Goal: Information Seeking & Learning: Learn about a topic

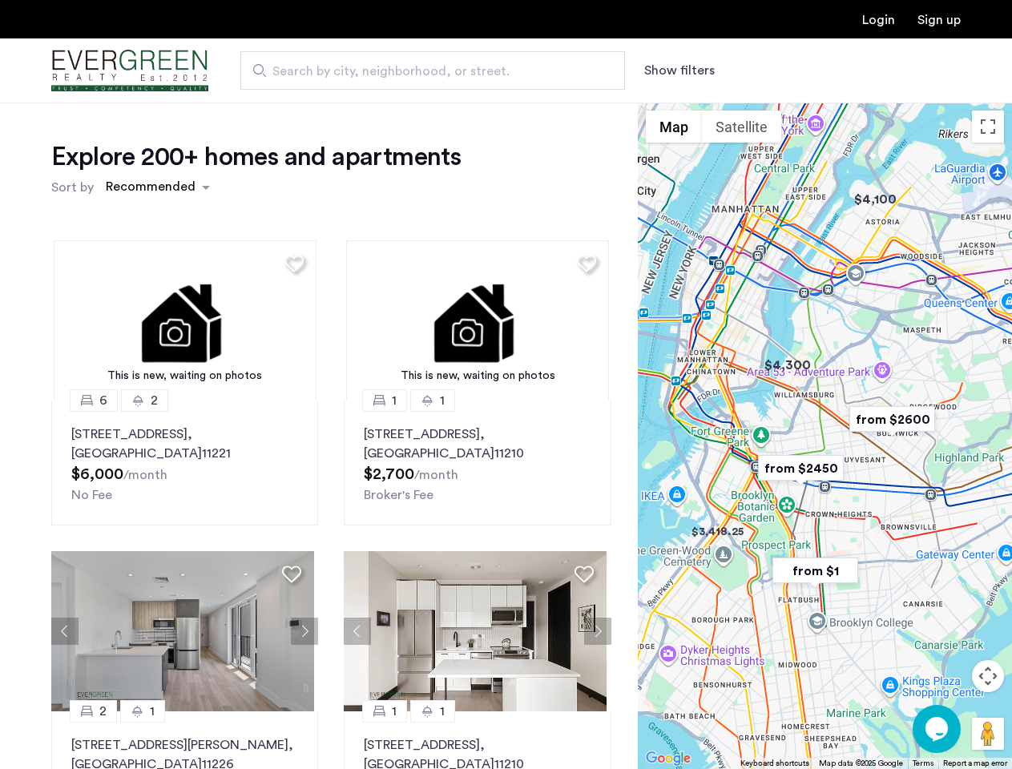
click at [678, 70] on button "Show filters" at bounding box center [679, 70] width 70 height 19
click at [157, 187] on div "Explore 200+ homes and apartments Sort by Recommended This is new, waiting on p…" at bounding box center [506, 488] width 1012 height 771
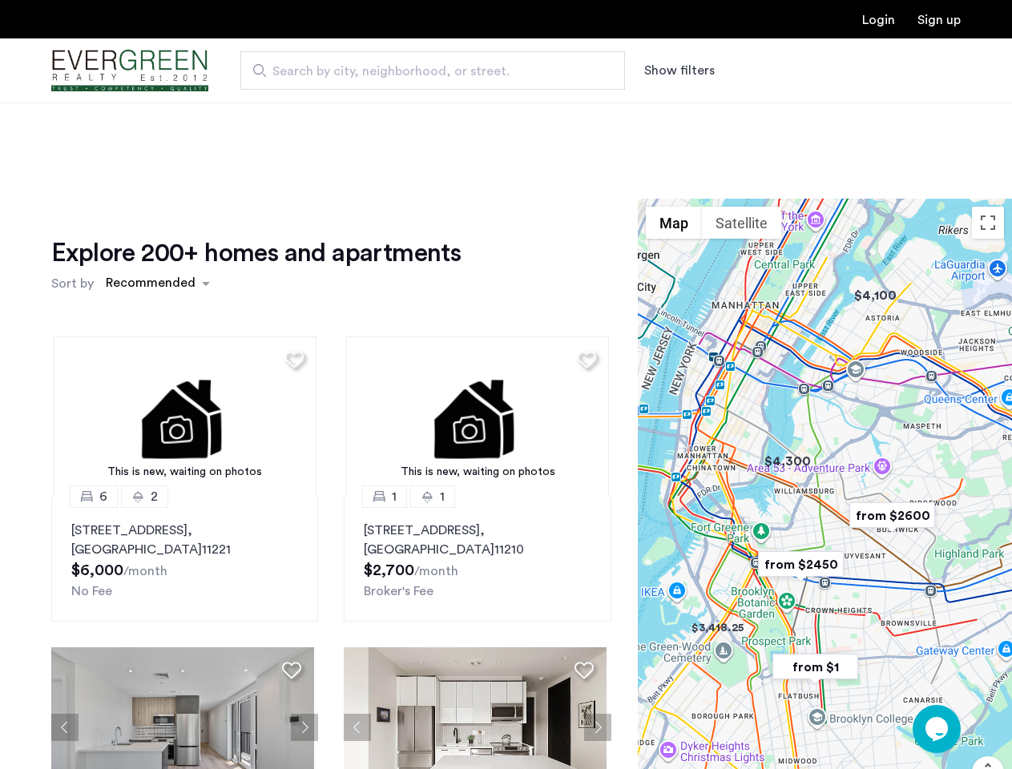
click at [292, 263] on h1 "Explore 200+ homes and apartments" at bounding box center [255, 253] width 409 height 32
click at [183, 320] on div "Explore 200+ homes and apartments Sort by Recommended This is new, waiting on p…" at bounding box center [331, 552] width 560 height 630
click at [183, 463] on img at bounding box center [185, 416] width 263 height 160
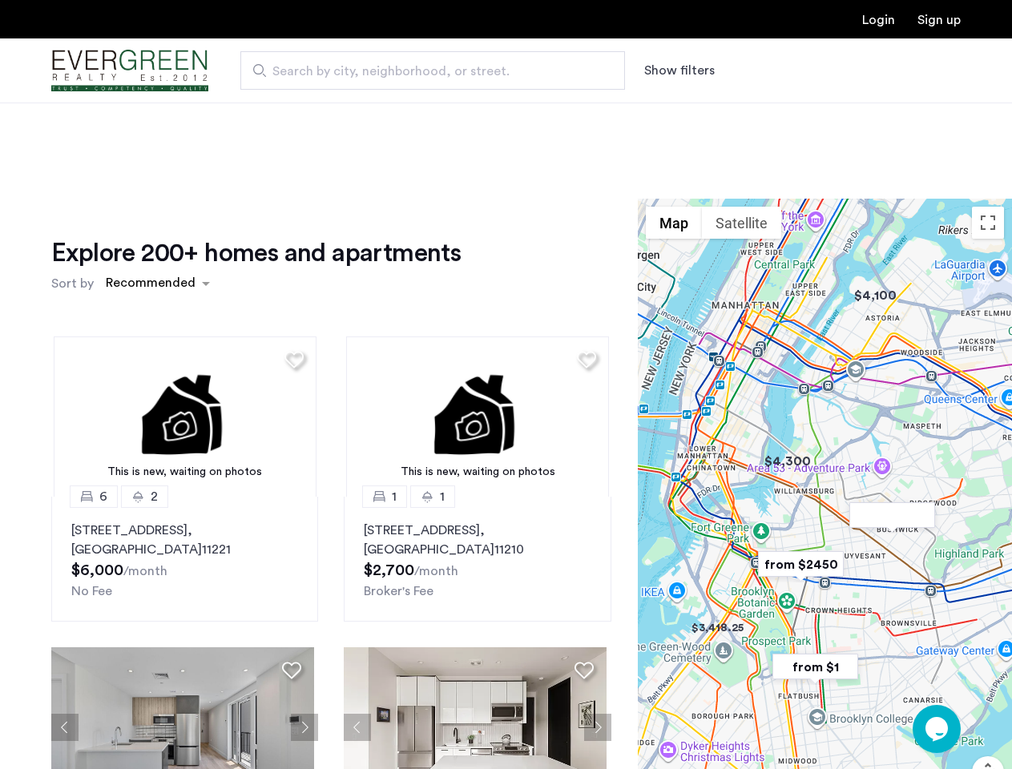
click at [580, 263] on div "Explore 200+ homes and apartments Sort by Recommended" at bounding box center [331, 267] width 560 height 61
click at [471, 320] on div "Explore 200+ homes and apartments Sort by Recommended This is new, waiting on p…" at bounding box center [331, 552] width 560 height 630
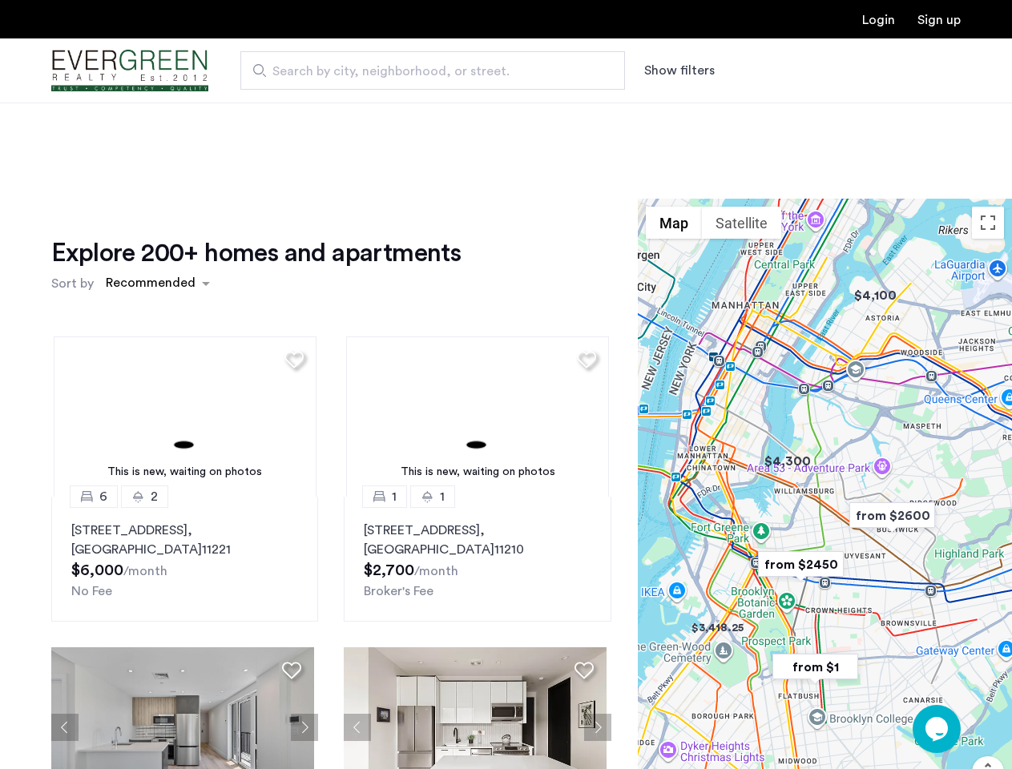
click at [471, 463] on img at bounding box center [477, 416] width 263 height 160
click at [65, 631] on div "This is new, waiting on photos 6 2 [STREET_ADDRESS] $6,000 /month No Fee This i…" at bounding box center [331, 595] width 586 height 543
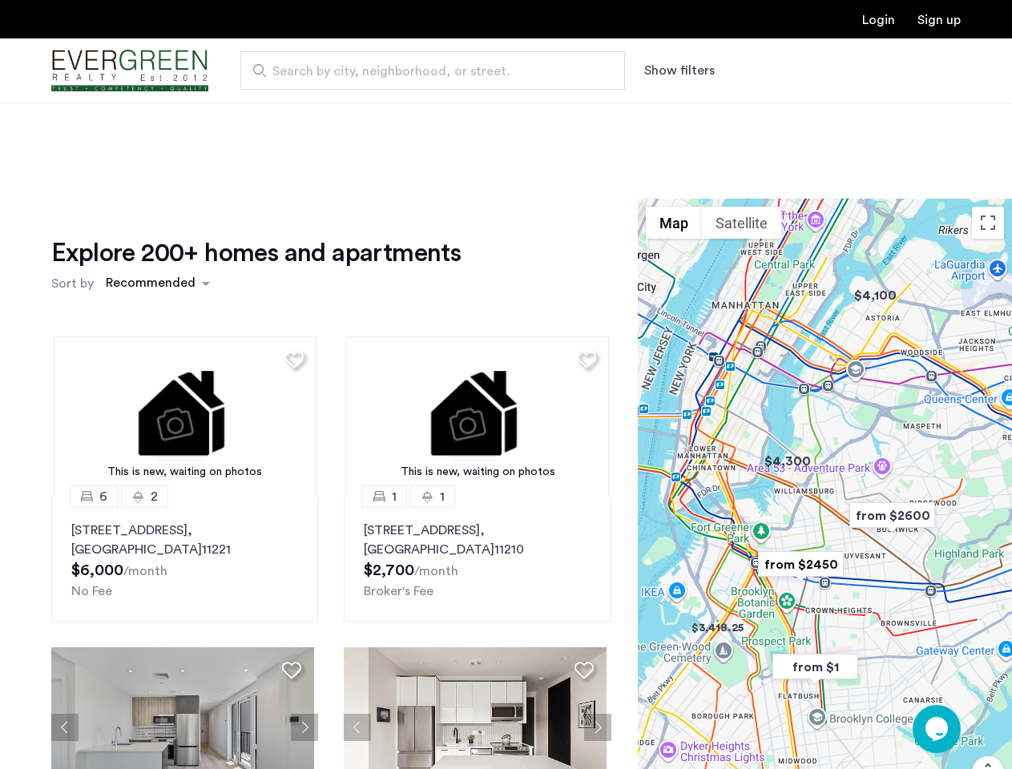
click at [292, 574] on div "[STREET_ADDRESS] $6,000 /month No Fee" at bounding box center [184, 561] width 227 height 80
